Goal: Find specific page/section: Find specific page/section

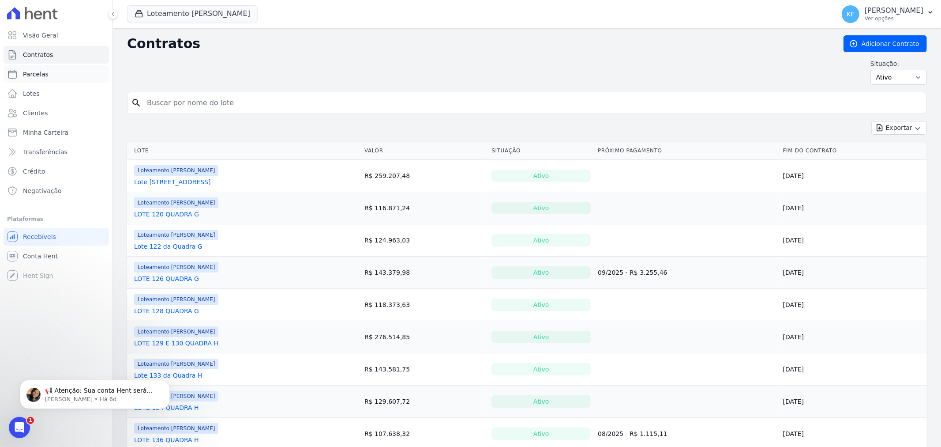
click at [38, 76] on span "Parcelas" at bounding box center [36, 74] width 26 height 9
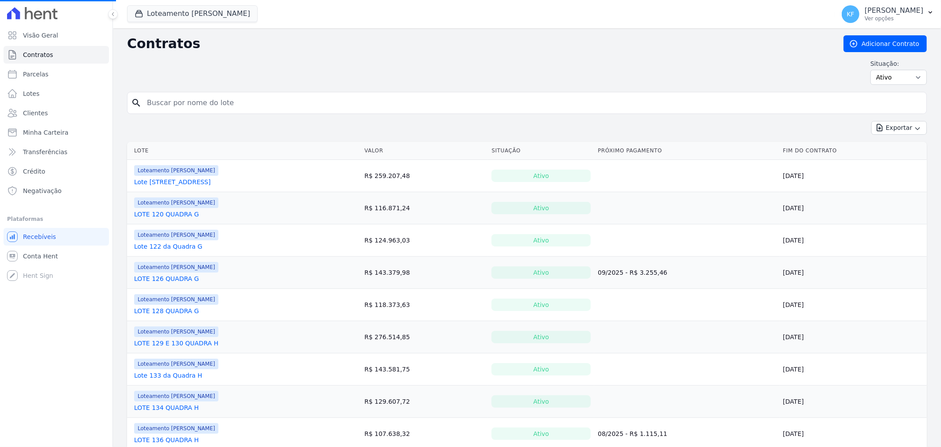
select select
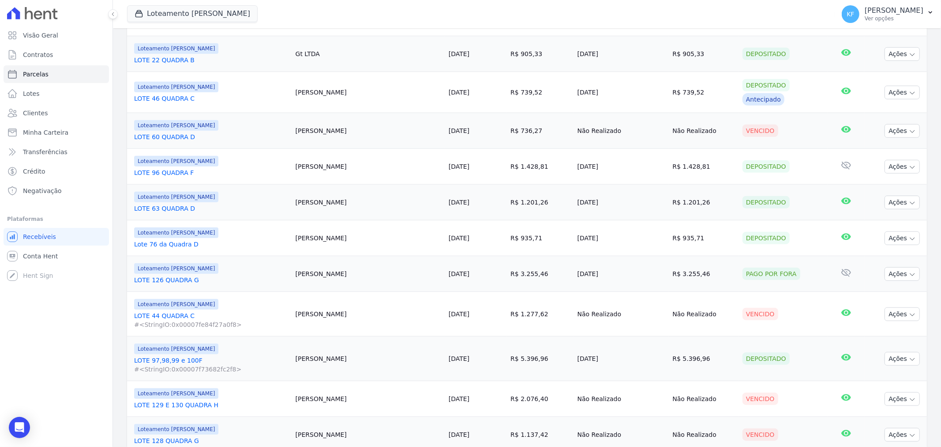
scroll to position [799, 0]
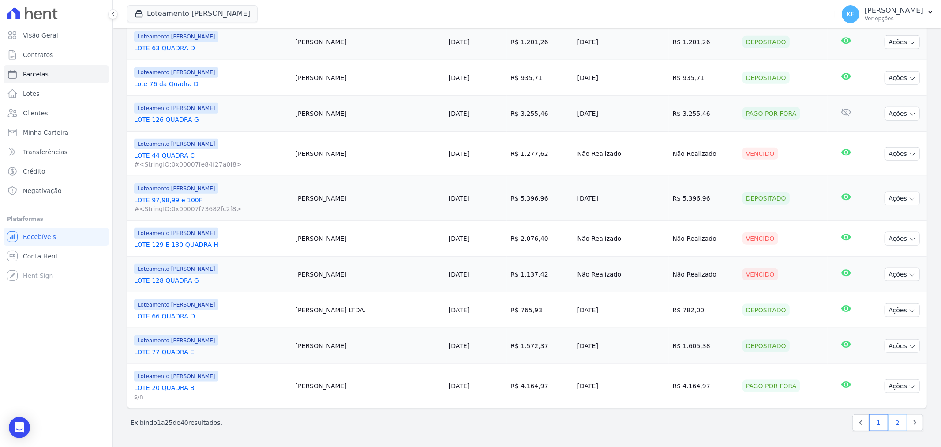
click at [893, 424] on link "2" at bounding box center [897, 422] width 19 height 17
select select
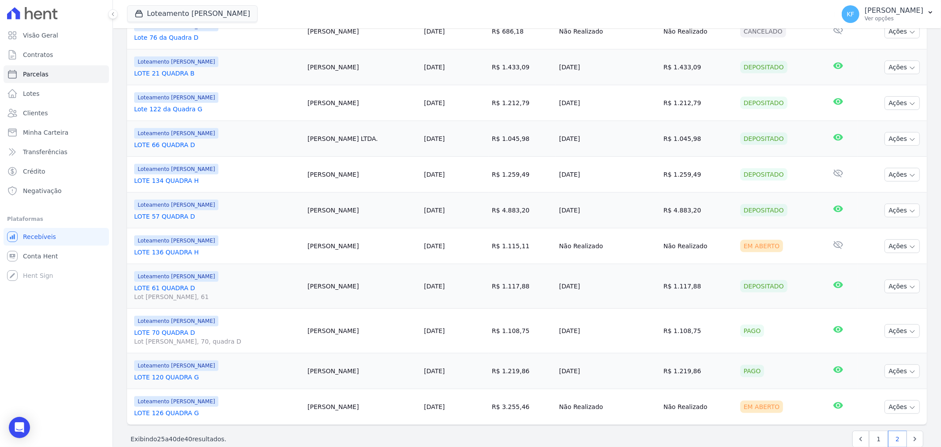
scroll to position [409, 0]
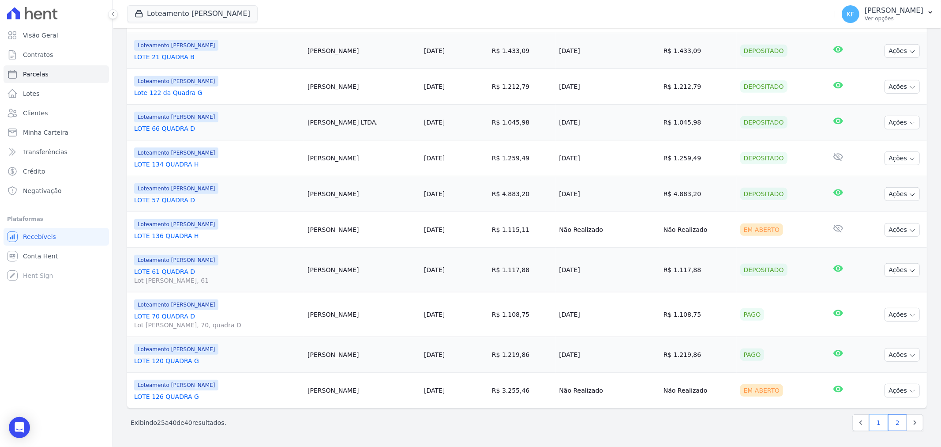
click at [869, 427] on link "1" at bounding box center [878, 422] width 19 height 17
select select
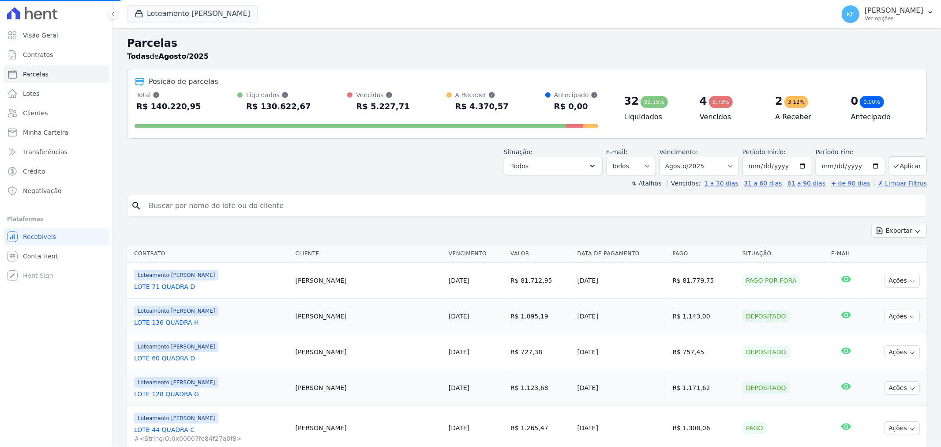
select select
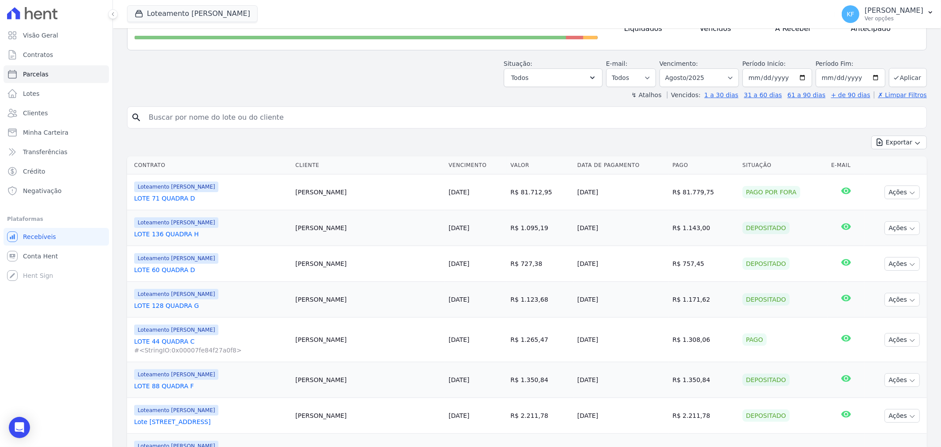
scroll to position [196, 0]
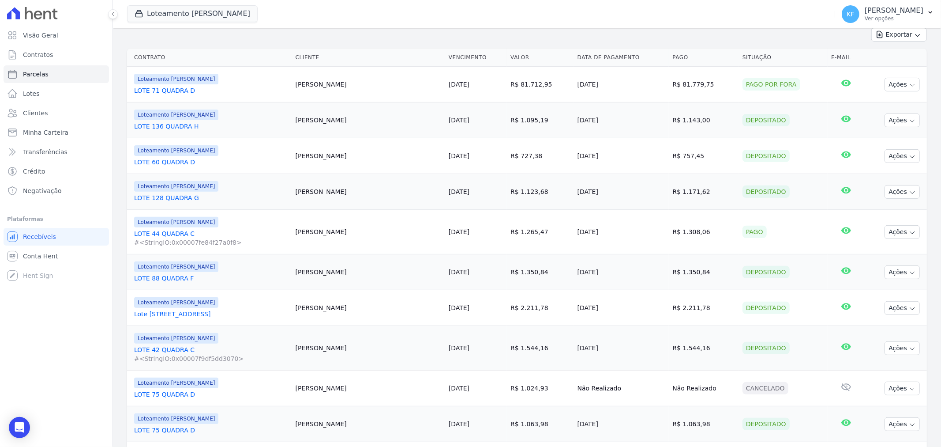
click at [165, 232] on link "LOTE 44 QUADRA C #<StringIO:0x00007fe84f27a0f8>" at bounding box center [211, 238] width 154 height 18
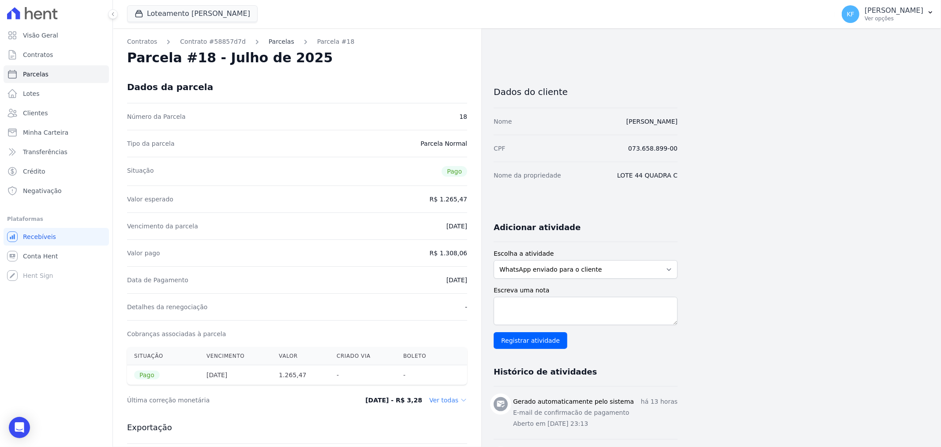
click at [269, 40] on link "Parcelas" at bounding box center [282, 41] width 26 height 9
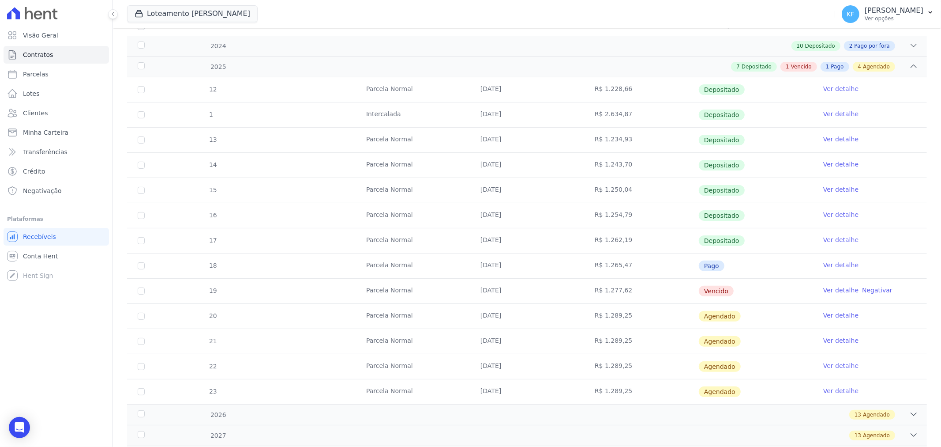
scroll to position [147, 0]
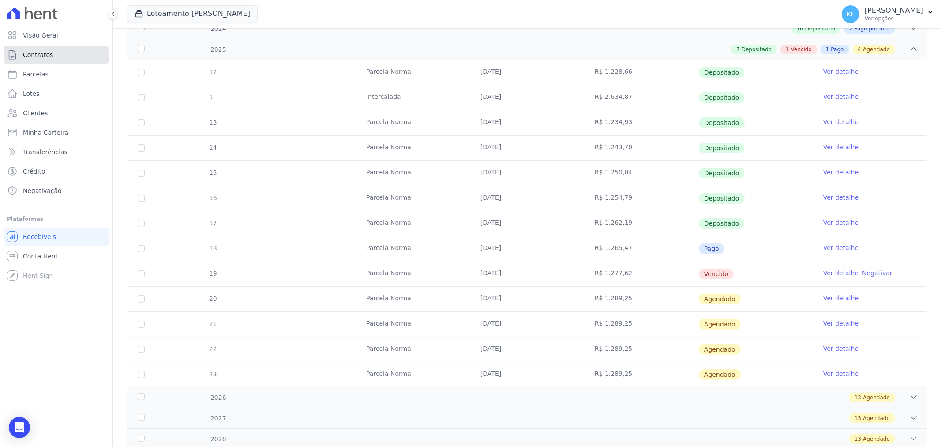
click at [40, 60] on link "Contratos" at bounding box center [56, 55] width 105 height 18
